Goal: Check status: Check status

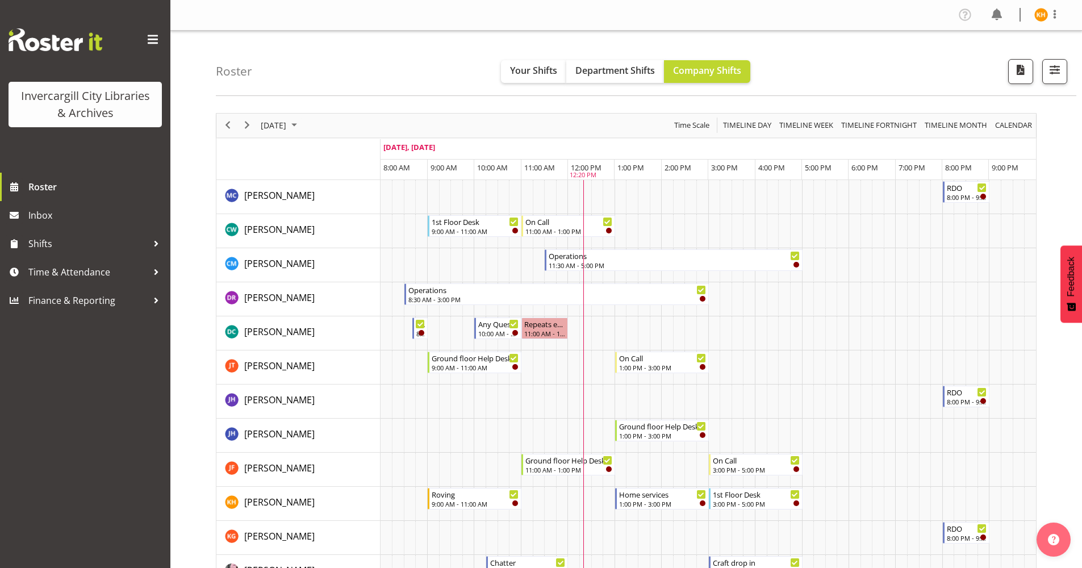
scroll to position [114, 0]
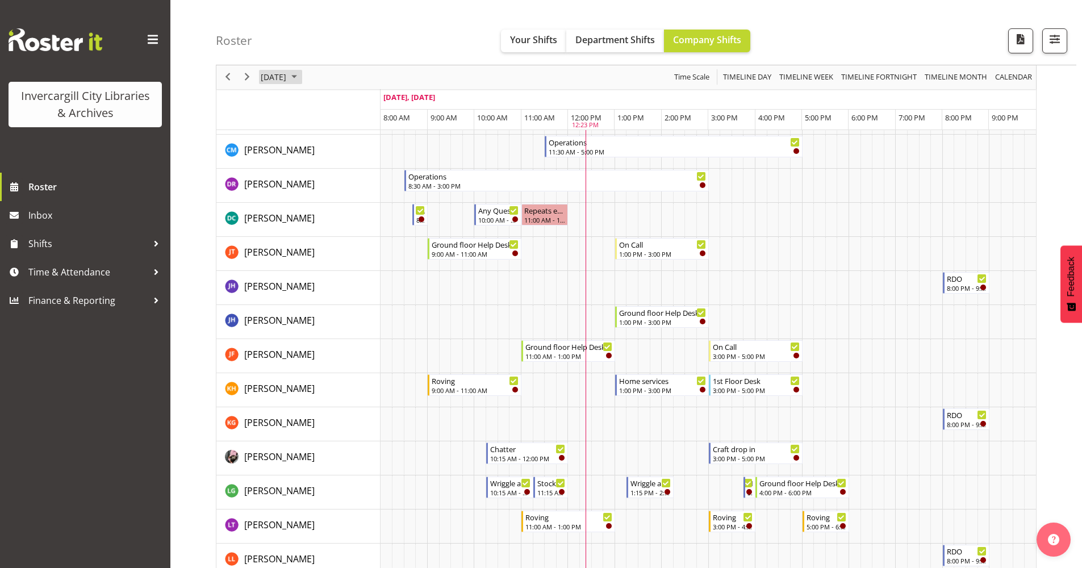
click at [301, 73] on span "October 2025" at bounding box center [294, 77] width 14 height 14
click at [311, 162] on span "7" at bounding box center [308, 164] width 17 height 17
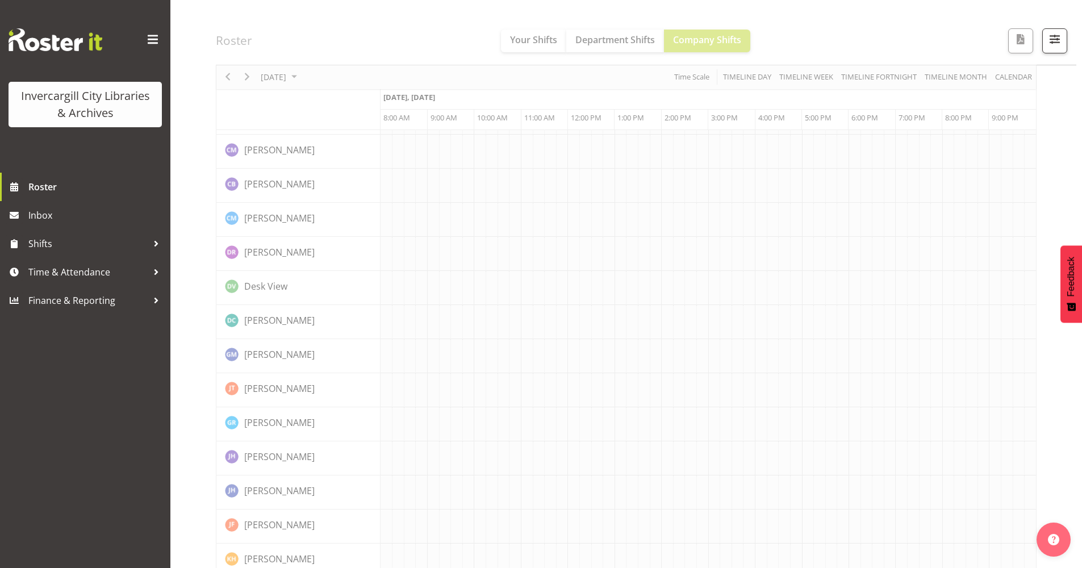
scroll to position [0, 0]
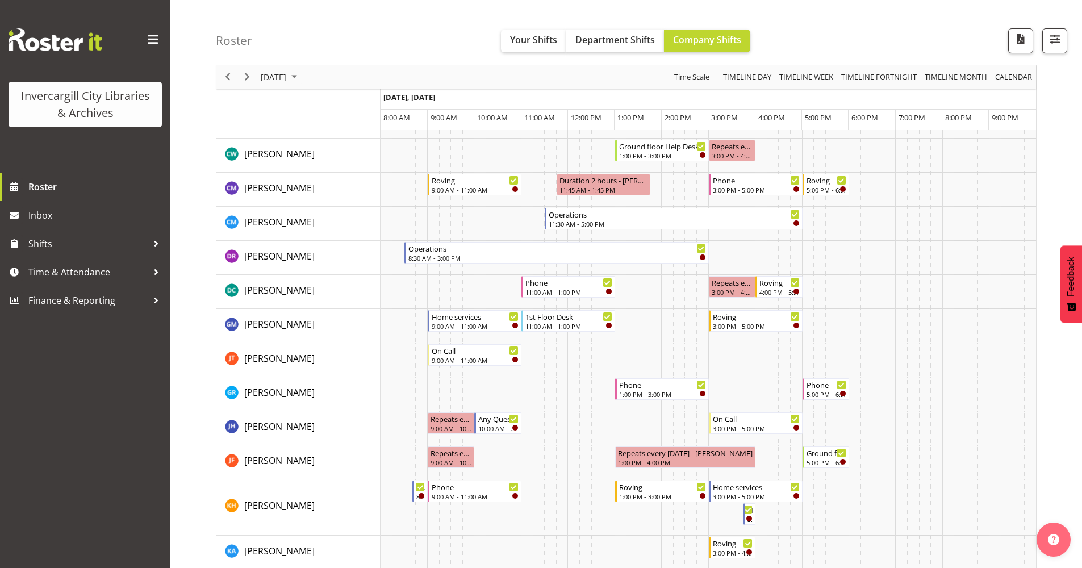
scroll to position [57, 0]
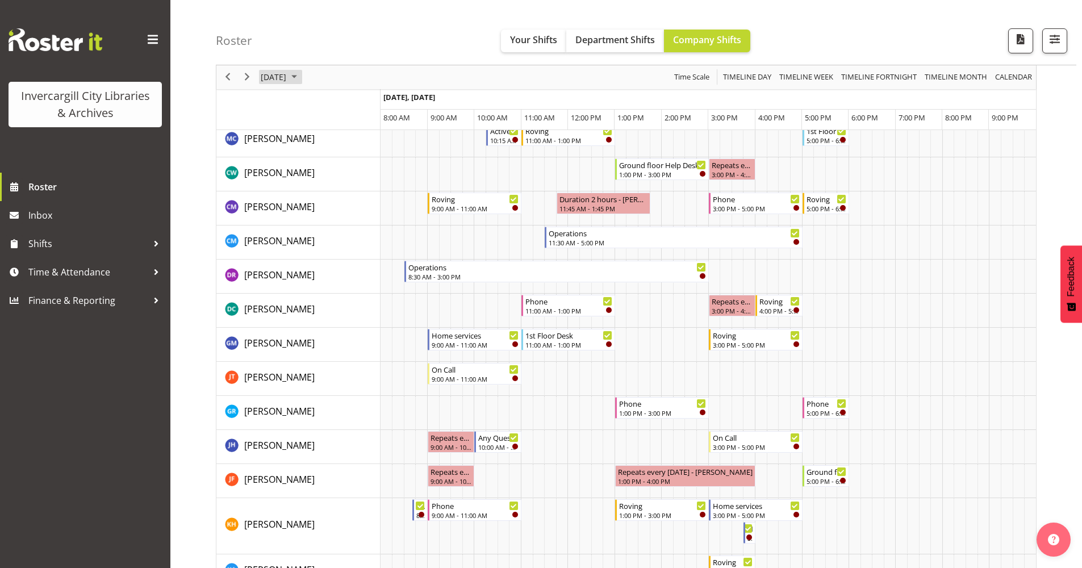
click at [301, 81] on span "October 2025" at bounding box center [294, 77] width 14 height 14
click at [329, 165] on span "8" at bounding box center [327, 164] width 17 height 17
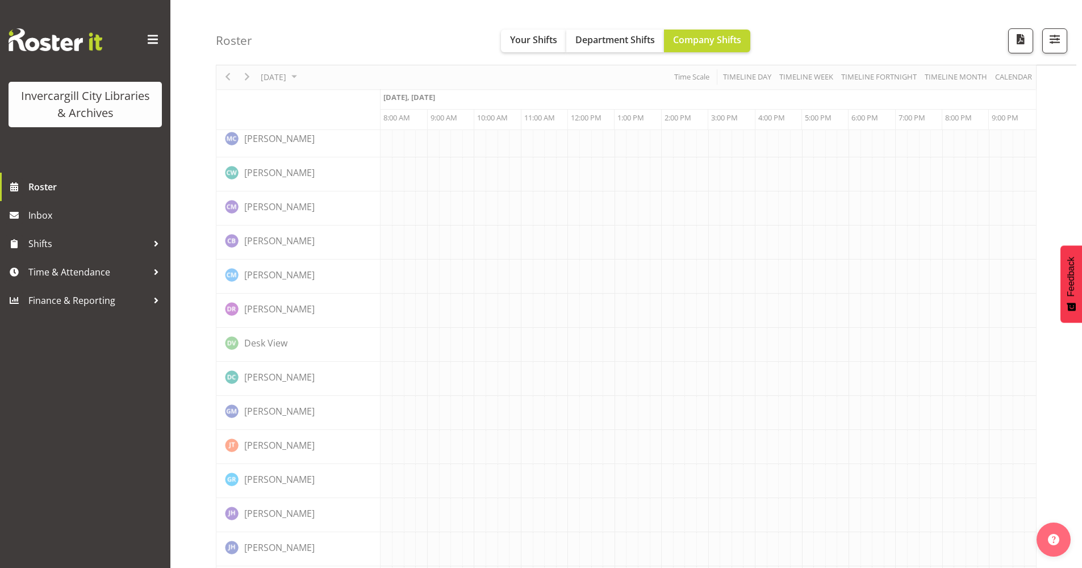
scroll to position [0, 0]
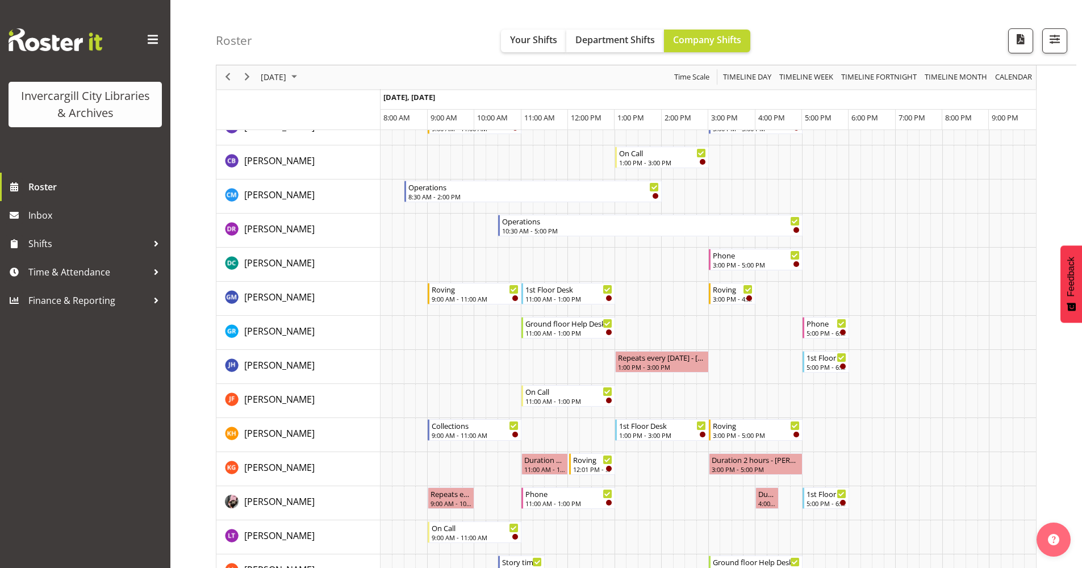
scroll to position [170, 0]
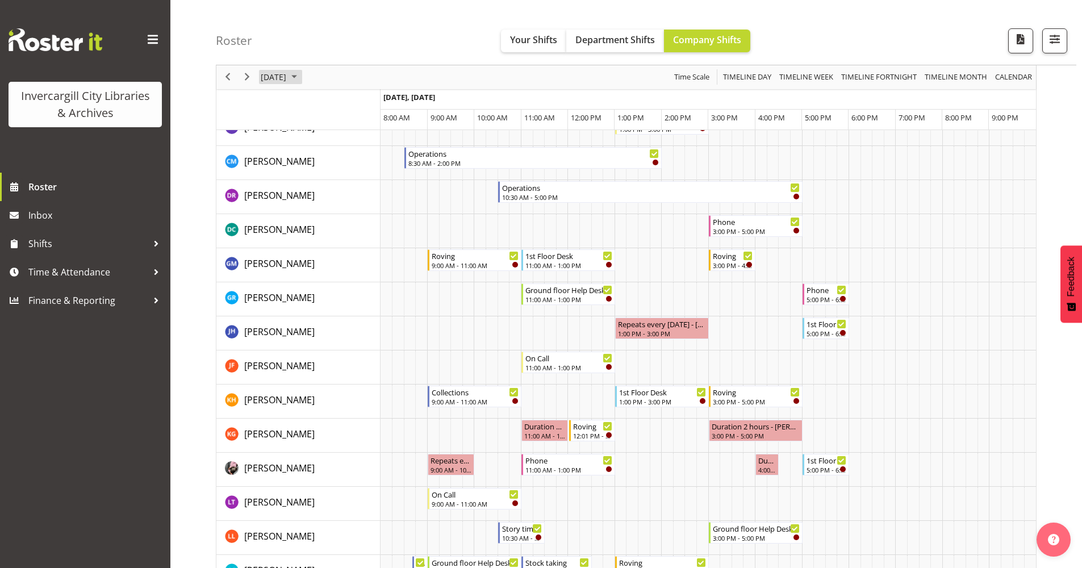
click at [301, 81] on span "October 2025" at bounding box center [294, 77] width 14 height 14
click at [342, 168] on span "9" at bounding box center [345, 164] width 17 height 17
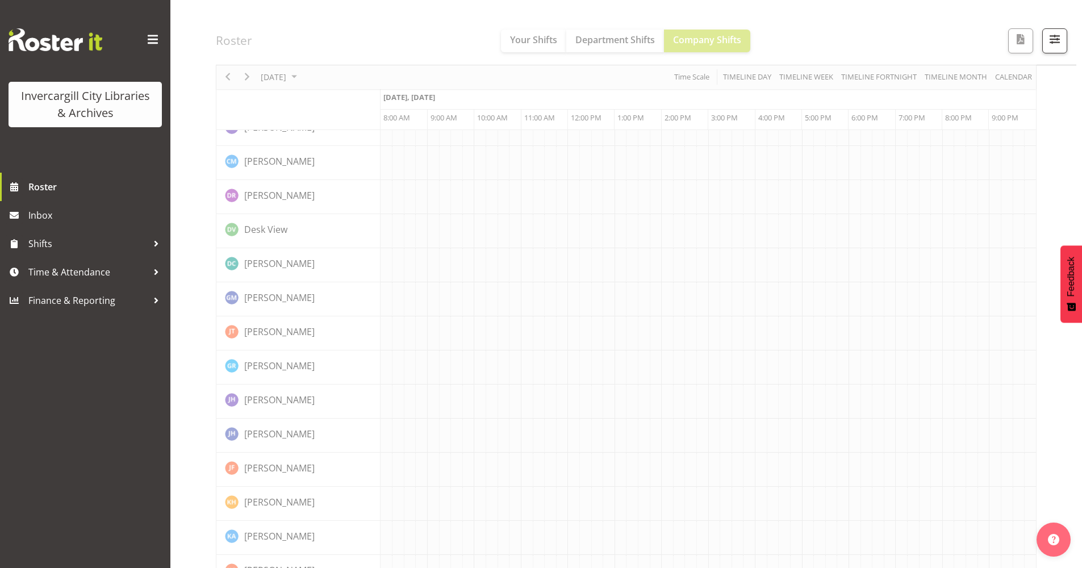
scroll to position [0, 0]
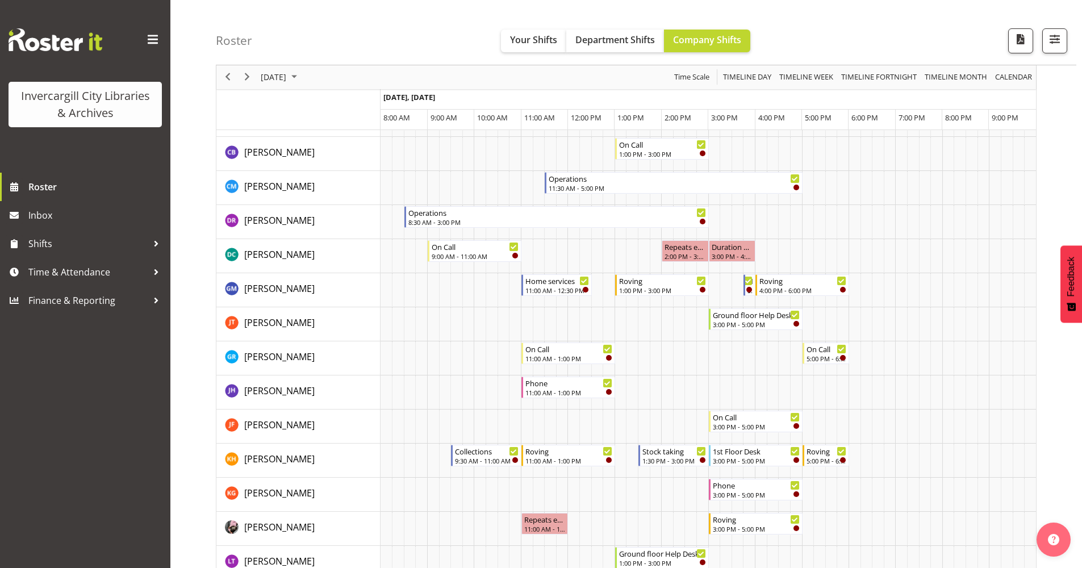
scroll to position [114, 0]
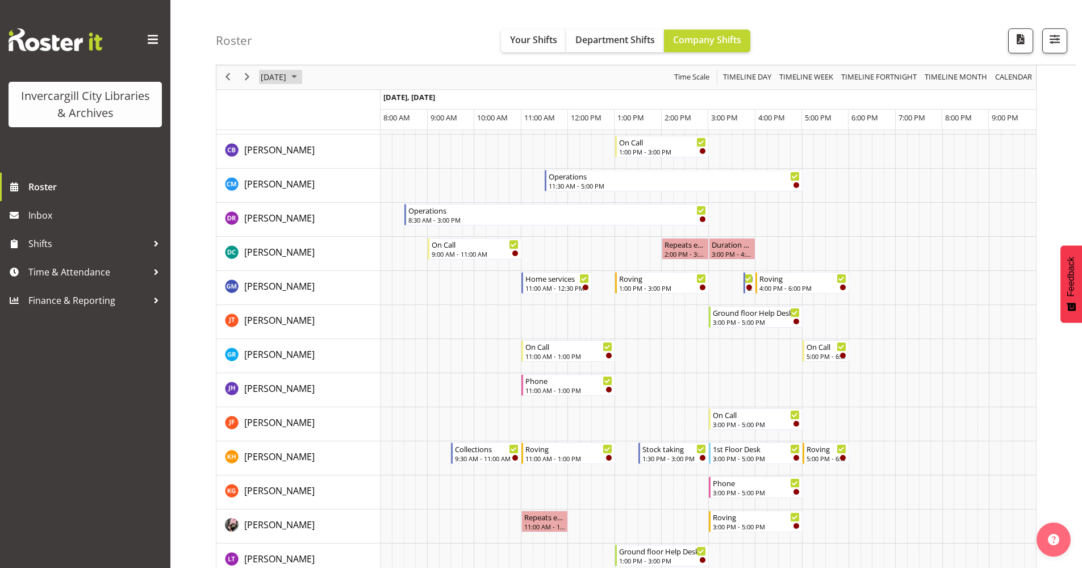
click at [301, 74] on span "October 2025" at bounding box center [294, 77] width 14 height 14
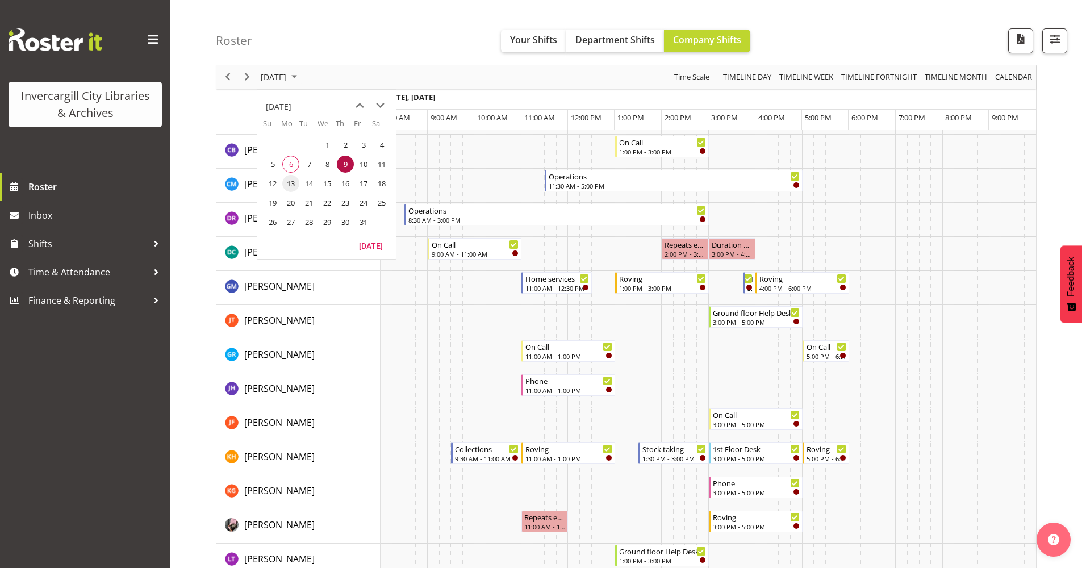
click at [296, 181] on span "13" at bounding box center [290, 183] width 17 height 17
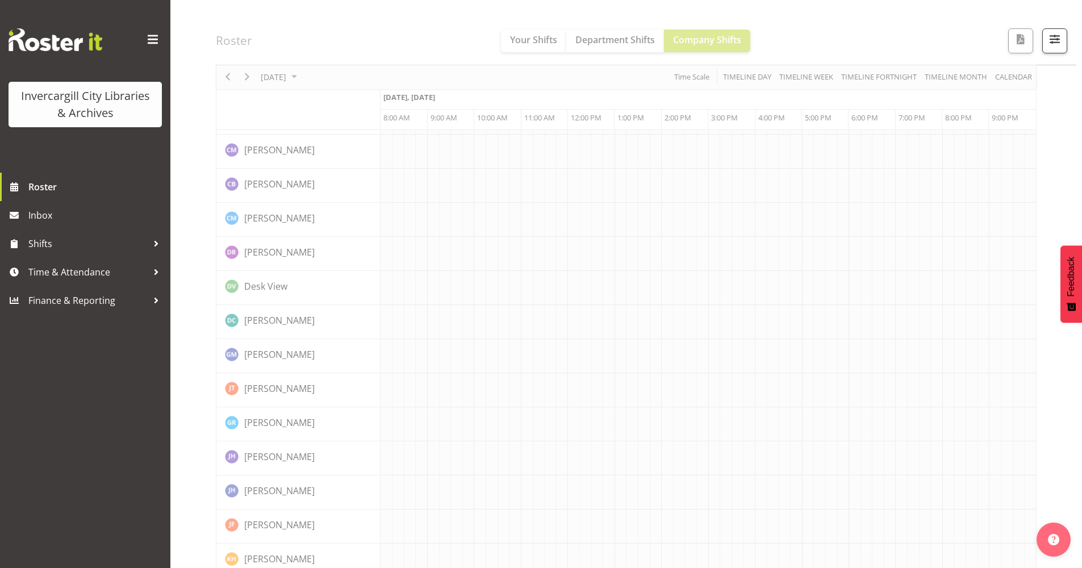
scroll to position [0, 0]
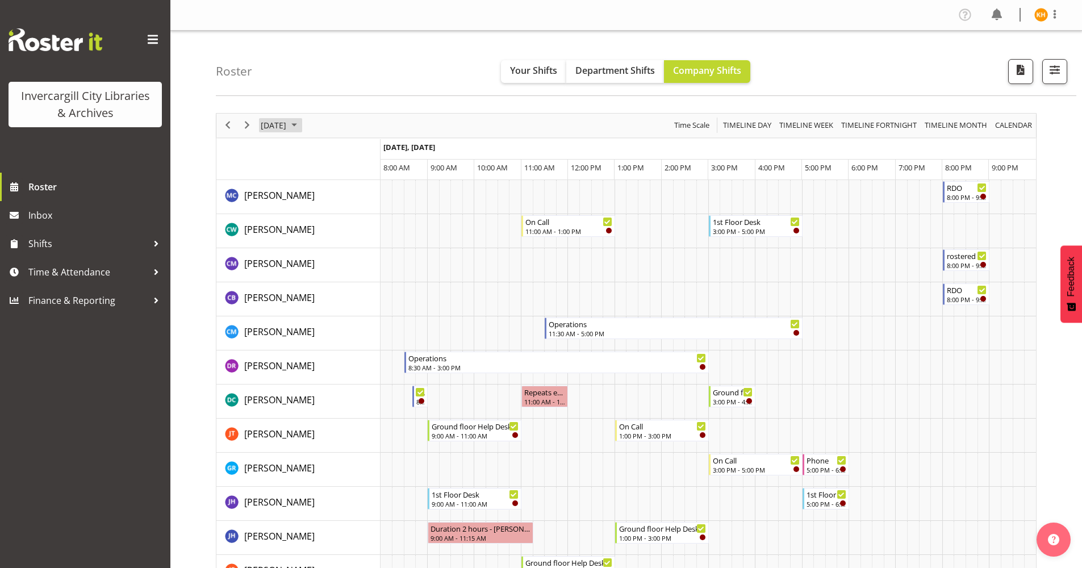
click at [301, 127] on span "October 2025" at bounding box center [294, 125] width 14 height 14
click at [308, 229] on span "14" at bounding box center [308, 231] width 17 height 17
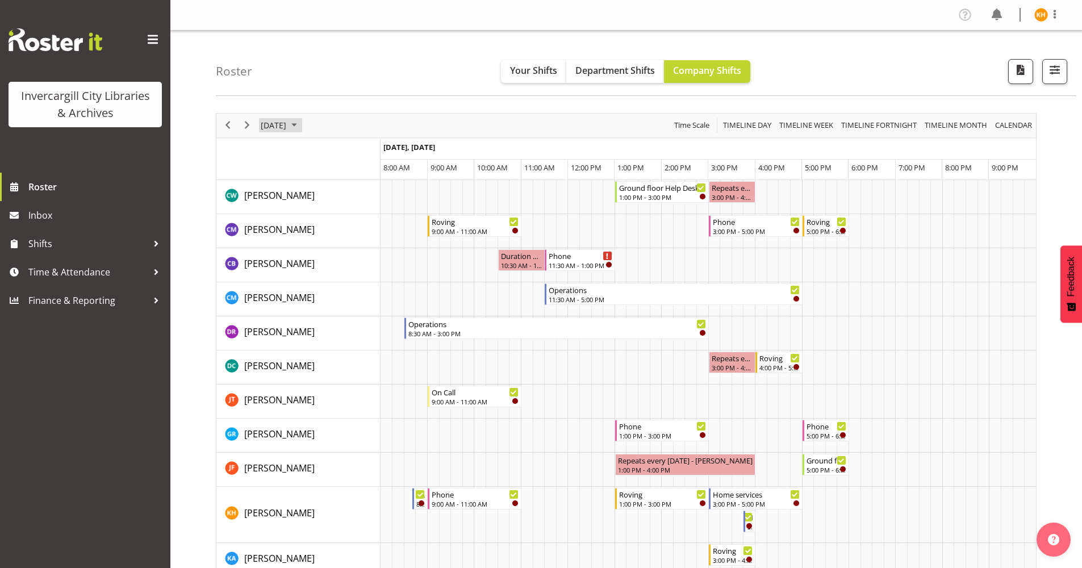
click at [301, 129] on span "October 2025" at bounding box center [294, 125] width 14 height 14
click at [327, 231] on span "15" at bounding box center [327, 231] width 17 height 17
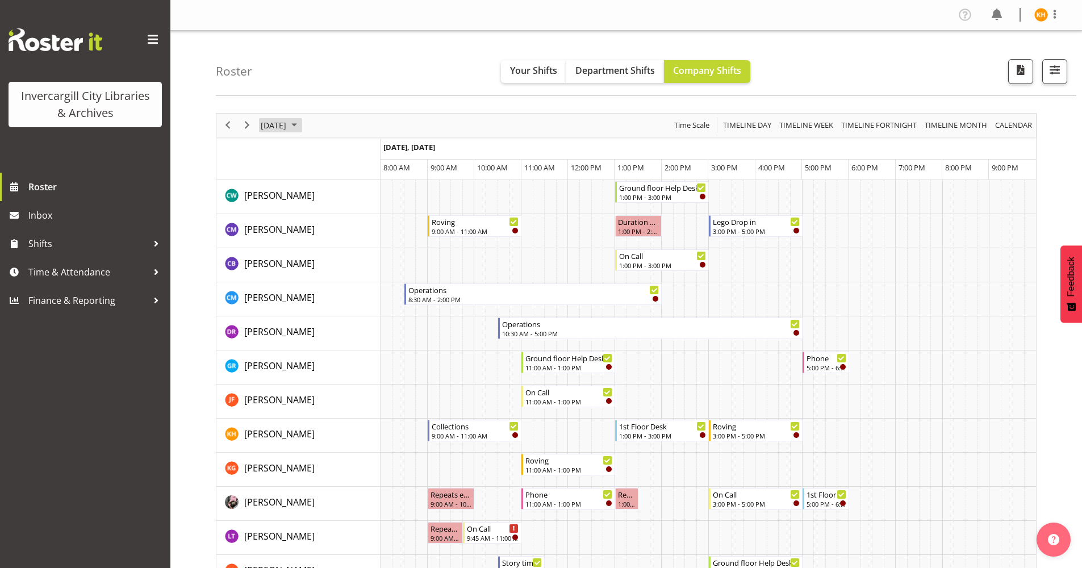
click at [301, 122] on span "October 2025" at bounding box center [294, 125] width 14 height 14
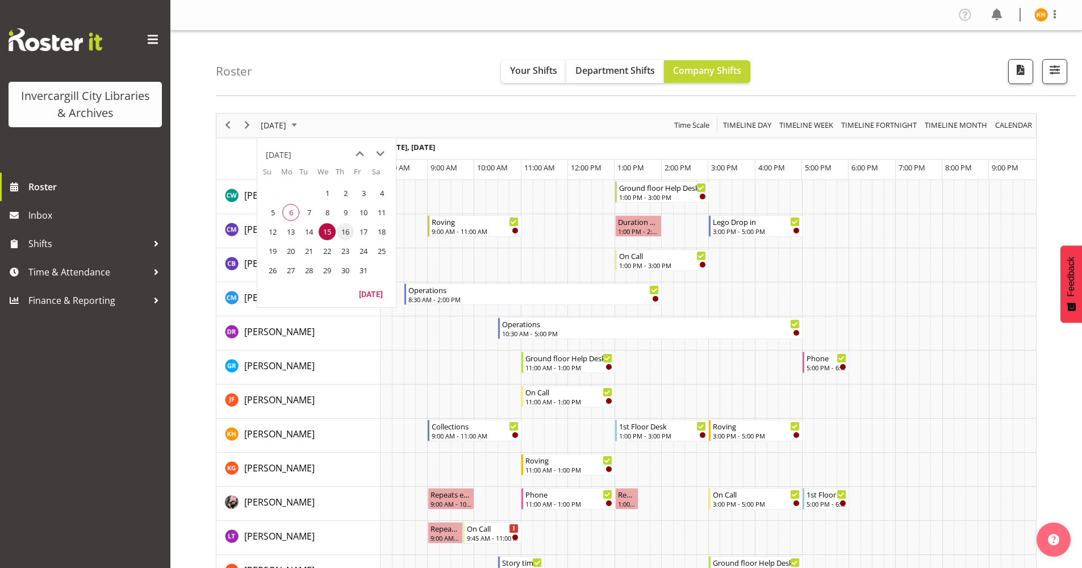
click at [345, 232] on span "16" at bounding box center [345, 231] width 17 height 17
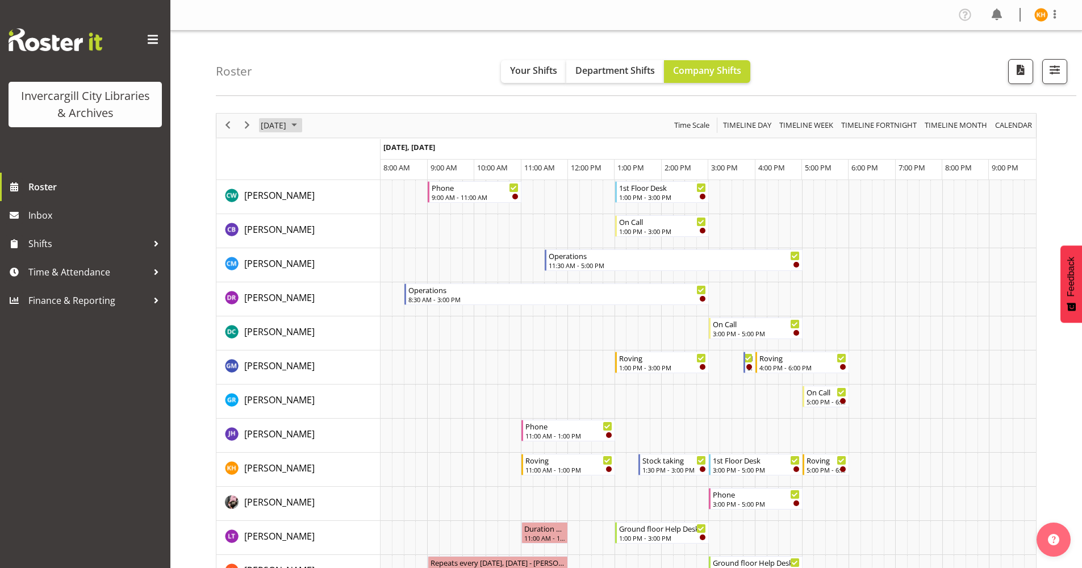
click at [301, 123] on span "October 2025" at bounding box center [294, 125] width 14 height 14
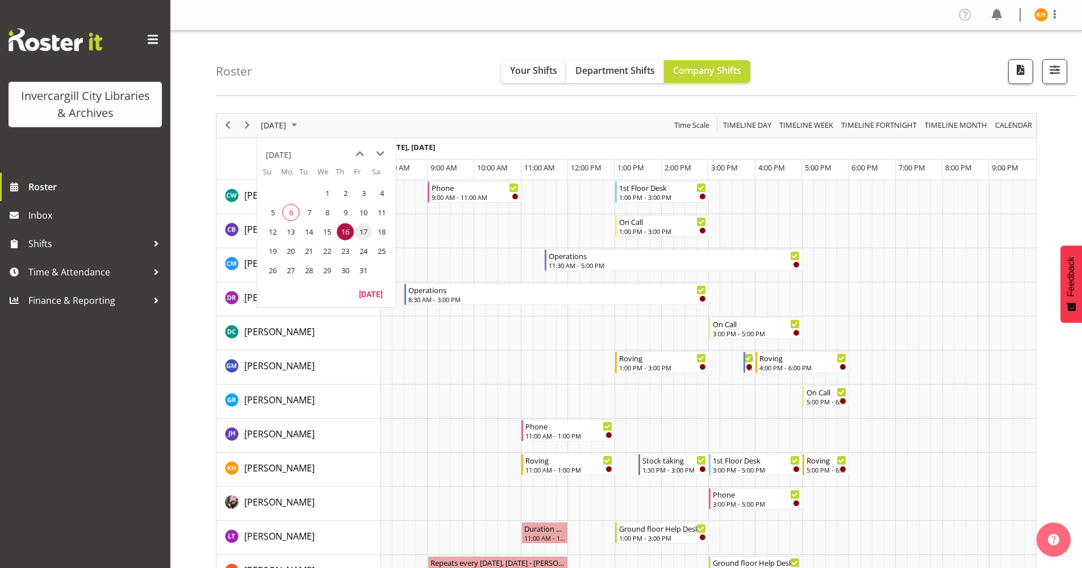
click at [359, 228] on span "17" at bounding box center [363, 231] width 17 height 17
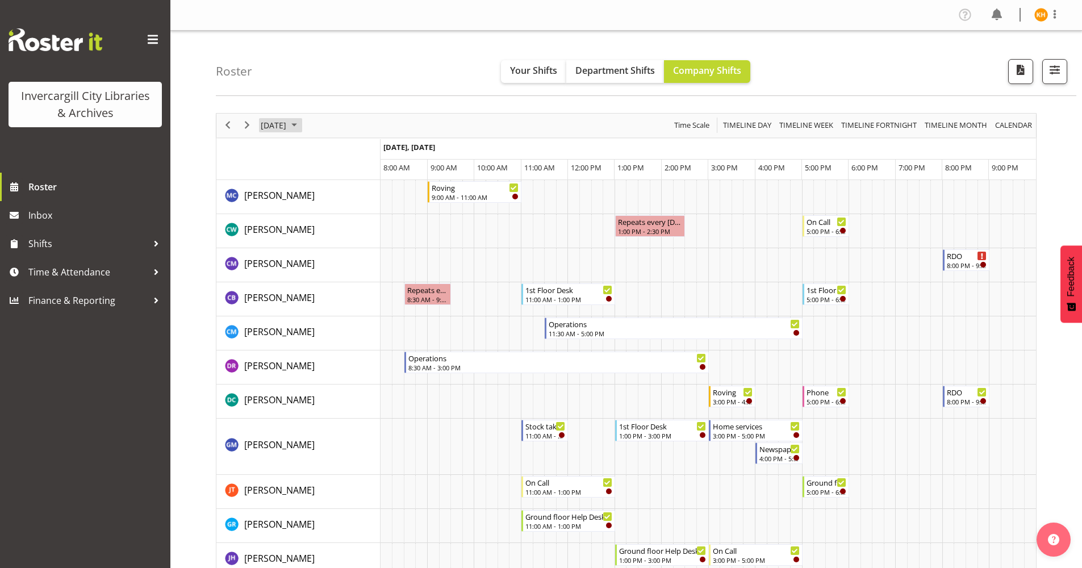
click at [301, 124] on span "October 2025" at bounding box center [294, 125] width 14 height 14
click at [295, 211] on span "6" at bounding box center [290, 212] width 17 height 17
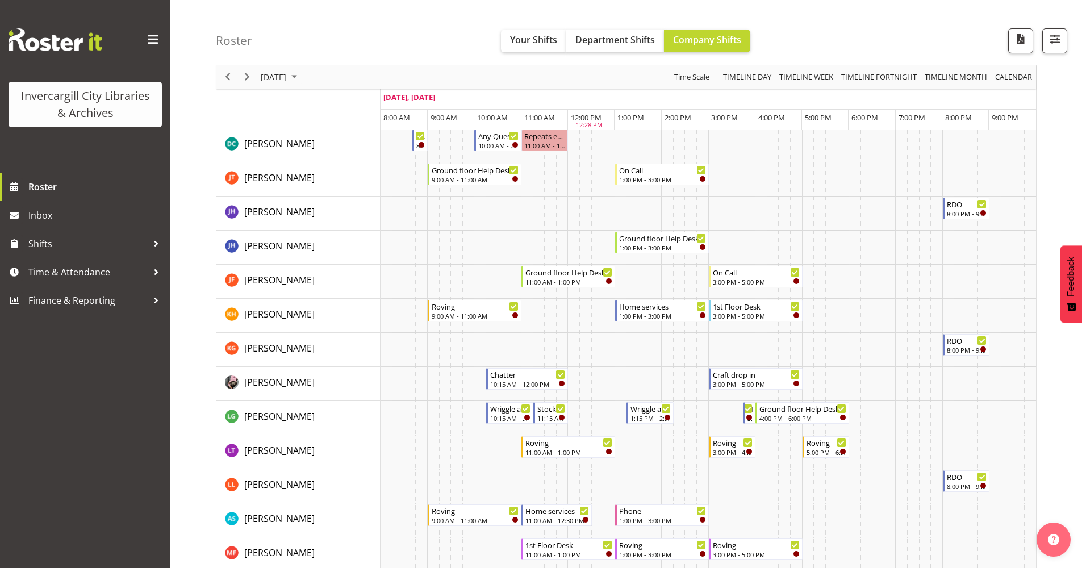
scroll to position [170, 0]
